Goal: Obtain resource: Download file/media

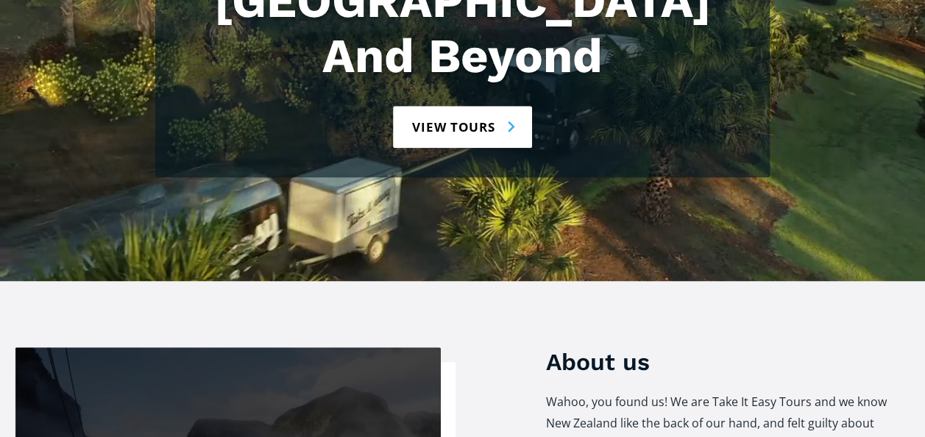
scroll to position [107, 0]
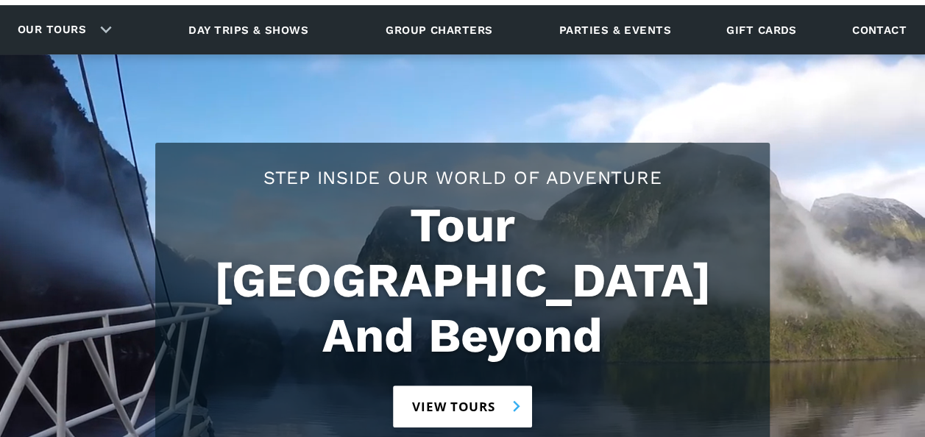
click at [495, 386] on link "View tours" at bounding box center [462, 407] width 139 height 42
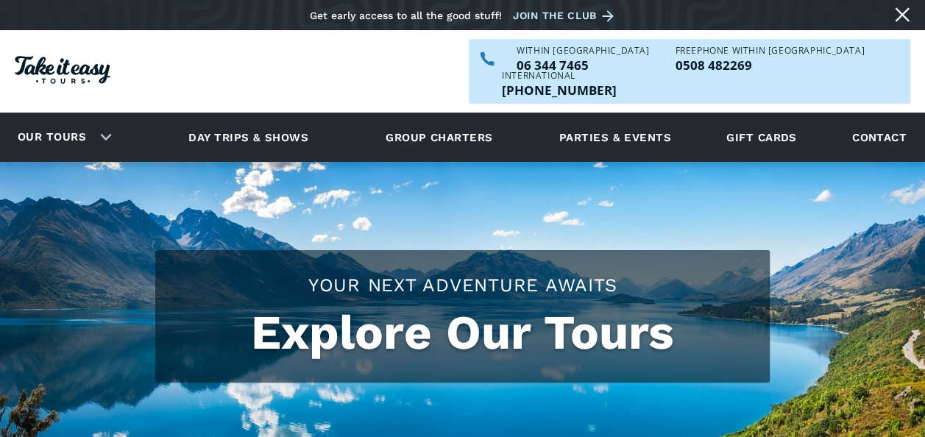
checkbox input "true"
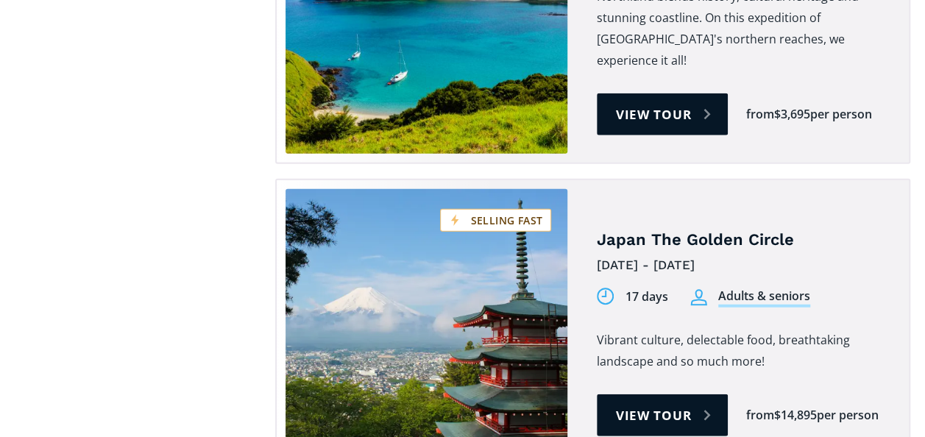
scroll to position [4599, 0]
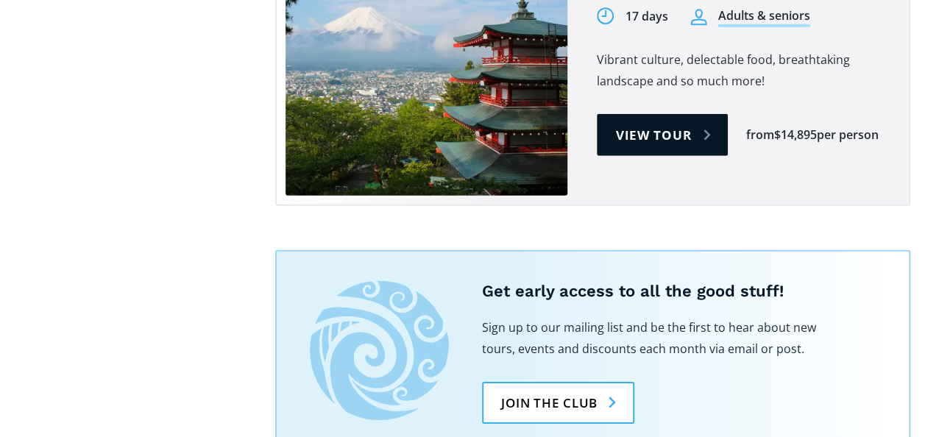
scroll to position [4862, 0]
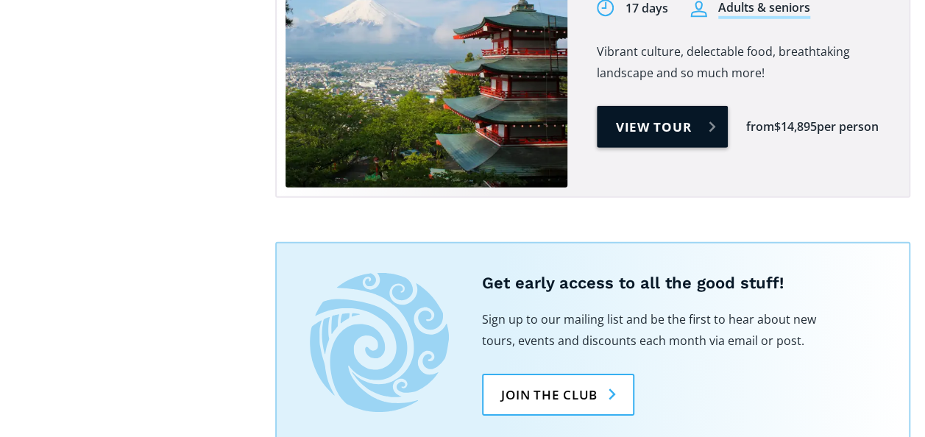
click at [649, 107] on link "View tour" at bounding box center [663, 127] width 132 height 42
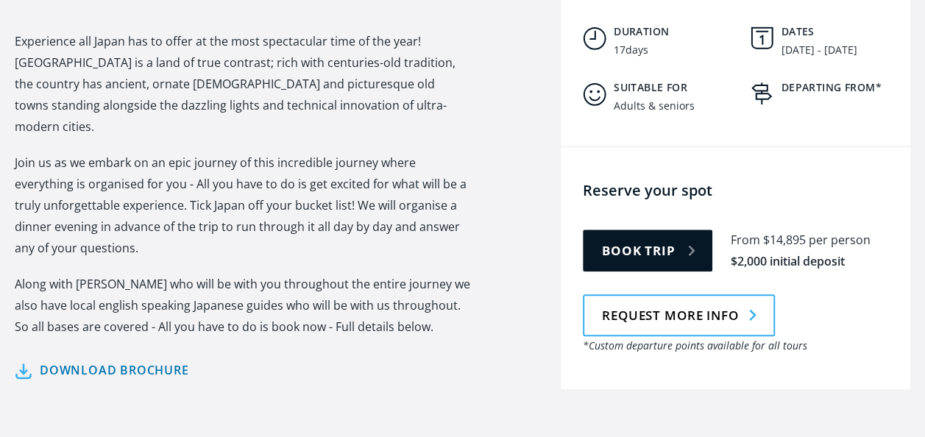
scroll to position [740, 0]
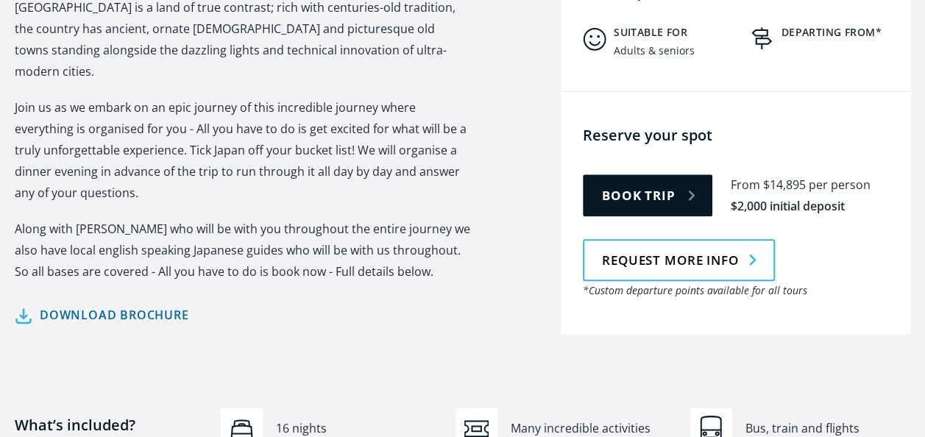
click at [172, 305] on link "Download brochure" at bounding box center [102, 315] width 174 height 21
